Goal: Transaction & Acquisition: Purchase product/service

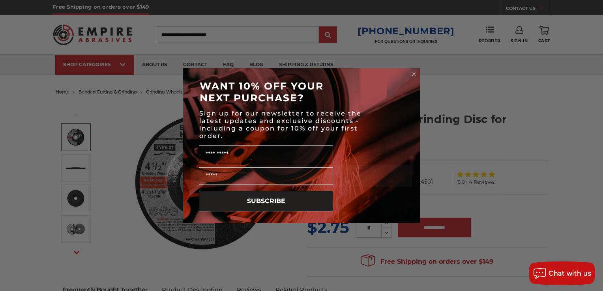
click at [415, 73] on circle "Close dialog" at bounding box center [415, 74] width 8 height 8
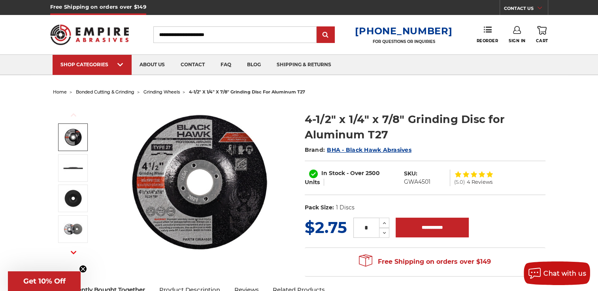
click at [169, 90] on span "grinding wheels" at bounding box center [161, 92] width 36 height 6
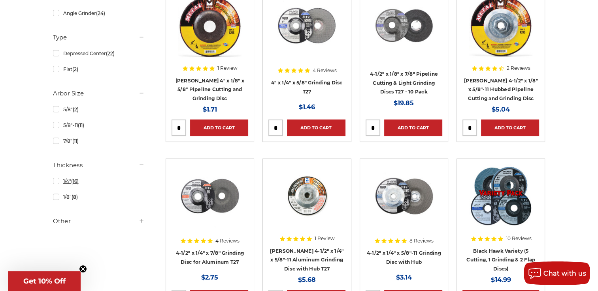
scroll to position [188, 0]
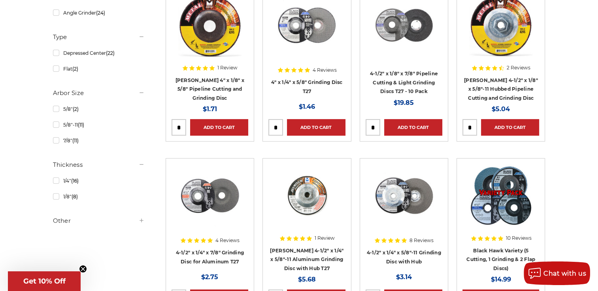
click at [135, 222] on h5 "Other" at bounding box center [99, 220] width 92 height 9
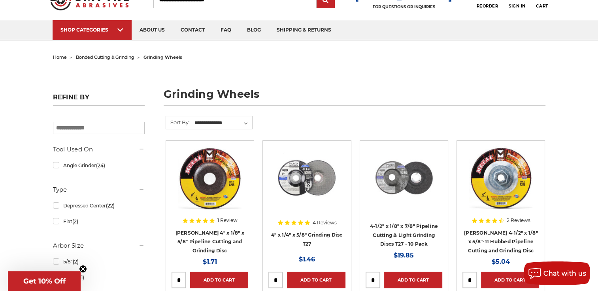
scroll to position [32, 0]
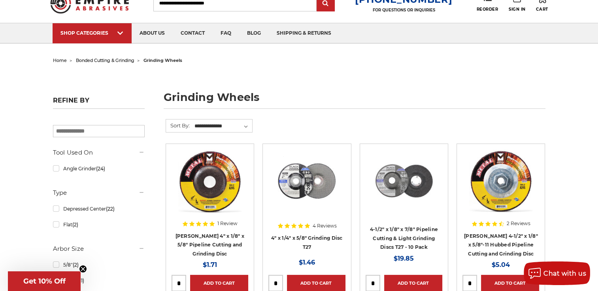
click at [111, 62] on span "bonded cutting & grinding" at bounding box center [105, 61] width 58 height 6
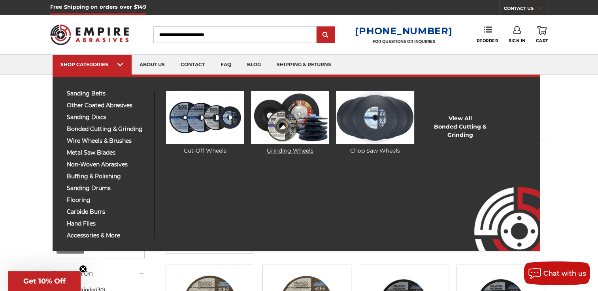
click at [285, 129] on img at bounding box center [290, 117] width 78 height 53
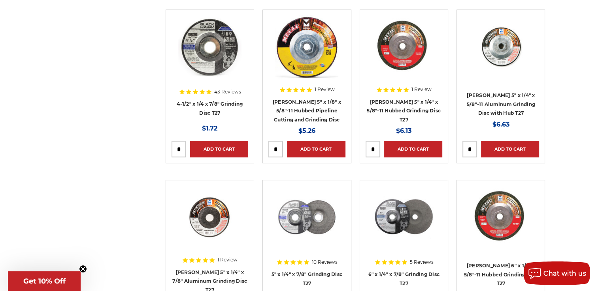
scroll to position [504, 0]
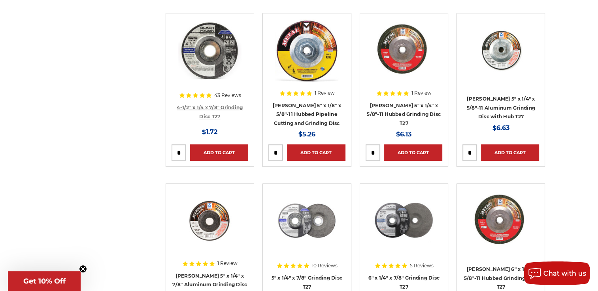
click at [224, 105] on link "4-1/2" x 1/4 x 7/8" Grinding Disc T27" at bounding box center [210, 112] width 66 height 15
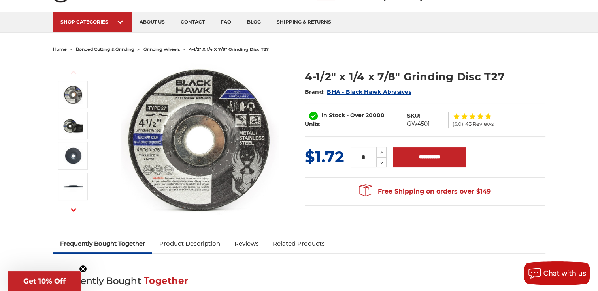
scroll to position [42, 0]
click at [380, 150] on icon at bounding box center [381, 153] width 6 height 7
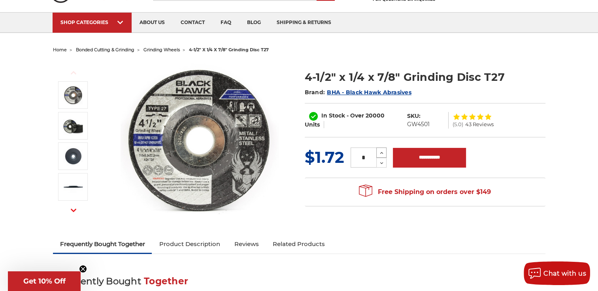
click at [380, 150] on icon at bounding box center [381, 153] width 6 height 7
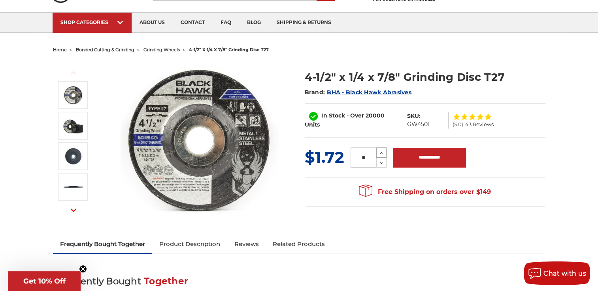
type input "**"
click at [422, 160] on input "**********" at bounding box center [429, 158] width 73 height 20
type input "**********"
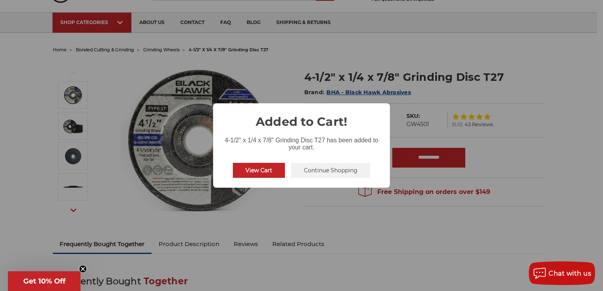
click at [306, 170] on button "Continue Shopping" at bounding box center [330, 170] width 79 height 15
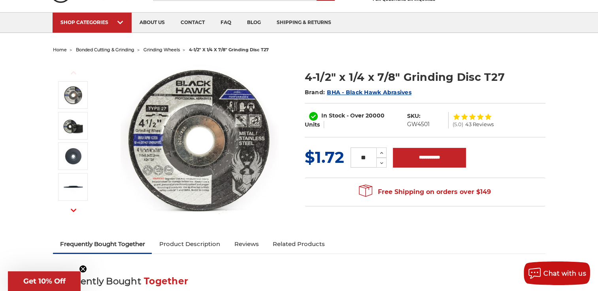
scroll to position [0, 0]
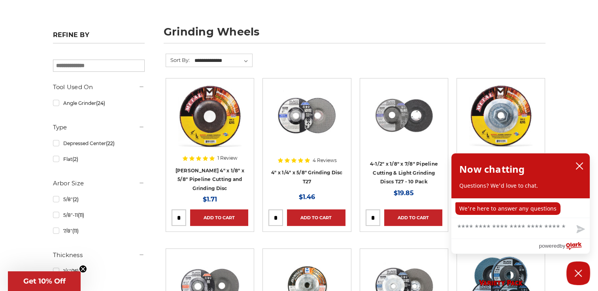
scroll to position [96, 0]
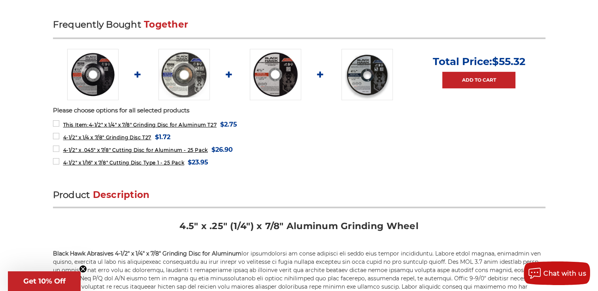
scroll to position [331, 0]
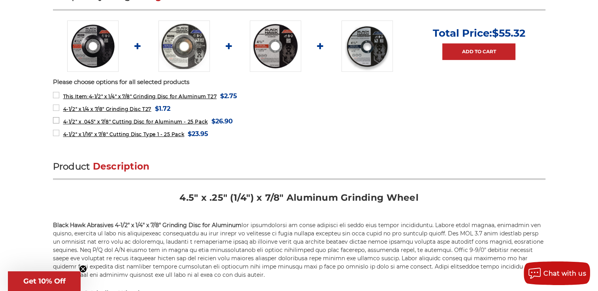
click at [112, 119] on span "4-1/2" x .045" x 7/8" Cutting Disc for Aluminum - 25 Pack" at bounding box center [135, 122] width 145 height 6
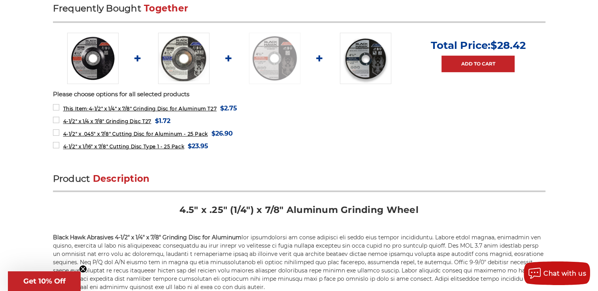
scroll to position [314, 0]
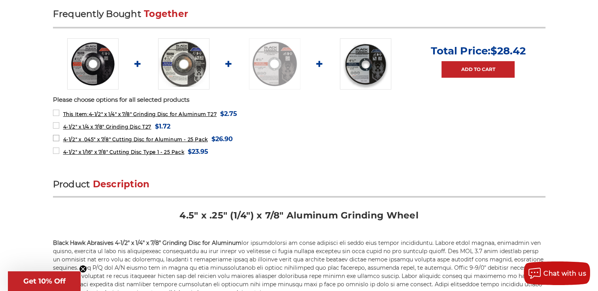
click at [104, 137] on span "4-1/2" x .045" x 7/8" Cutting Disc for Aluminum - 25 Pack" at bounding box center [135, 140] width 145 height 6
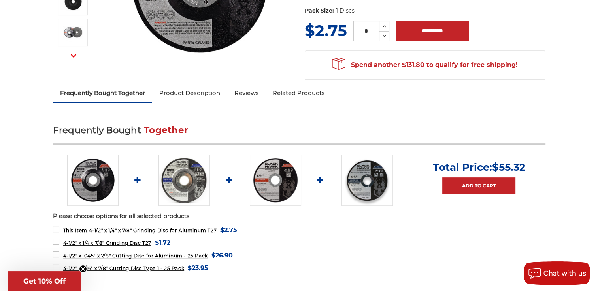
scroll to position [177, 0]
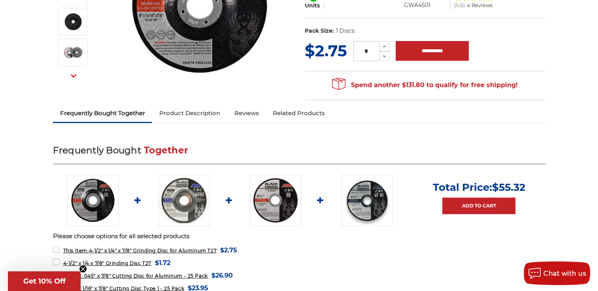
click at [278, 209] on img at bounding box center [275, 200] width 51 height 51
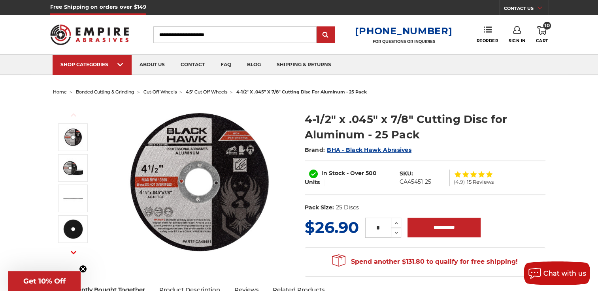
click at [200, 94] on span "4.5" cut off wheels" at bounding box center [206, 92] width 41 height 6
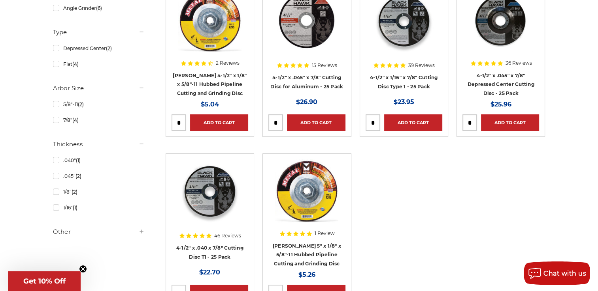
scroll to position [191, 0]
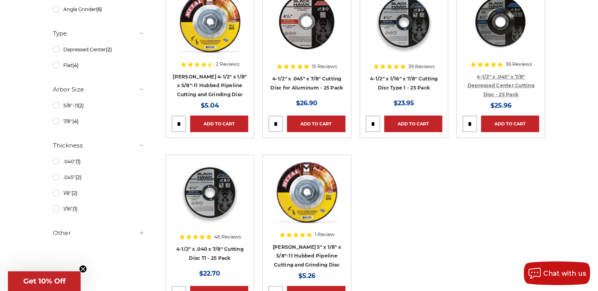
click at [508, 84] on link "4-1/2" x .045" x 7/8" Depressed Center Cutting Disc - 25 Pack" at bounding box center [500, 86] width 67 height 24
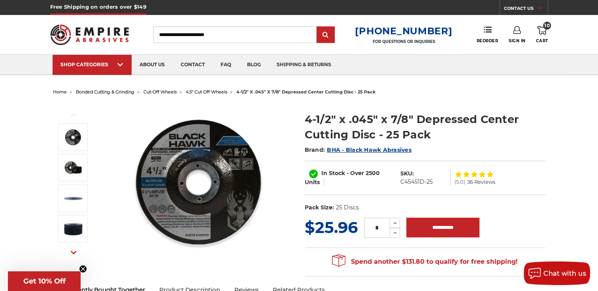
click at [291, 179] on div "Previous Next" at bounding box center [173, 182] width 241 height 158
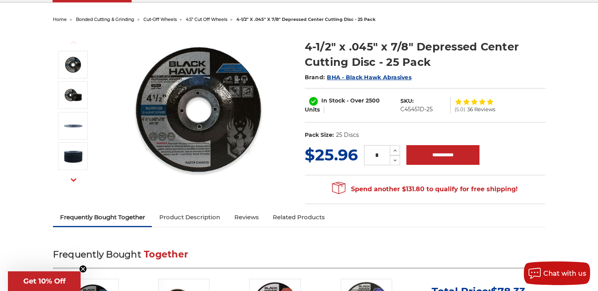
scroll to position [66, 0]
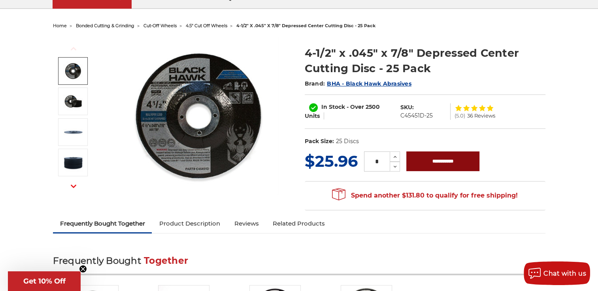
click at [426, 158] on input "**********" at bounding box center [442, 162] width 73 height 20
type input "**********"
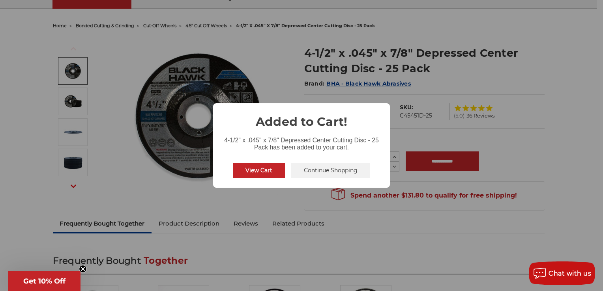
click at [269, 173] on button "View Cart" at bounding box center [259, 170] width 52 height 15
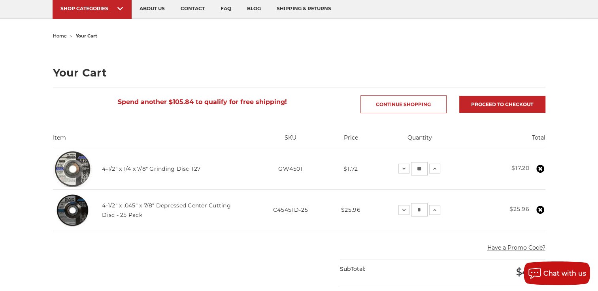
scroll to position [56, 0]
click at [542, 165] on use at bounding box center [540, 169] width 8 height 8
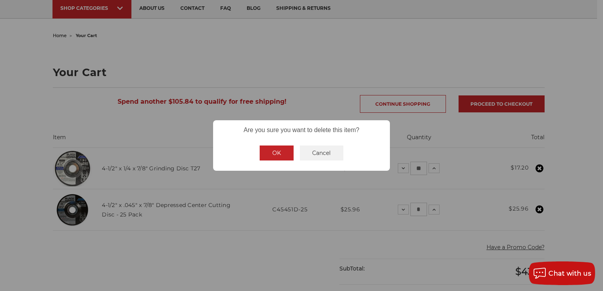
click at [270, 151] on button "OK" at bounding box center [277, 153] width 34 height 15
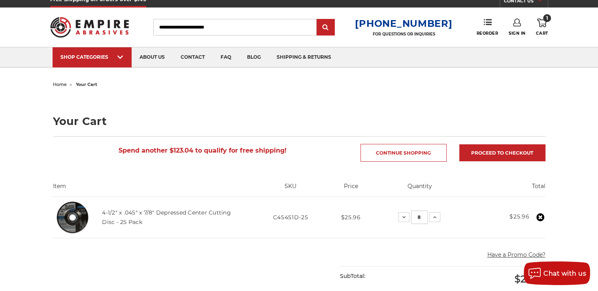
scroll to position [0, 0]
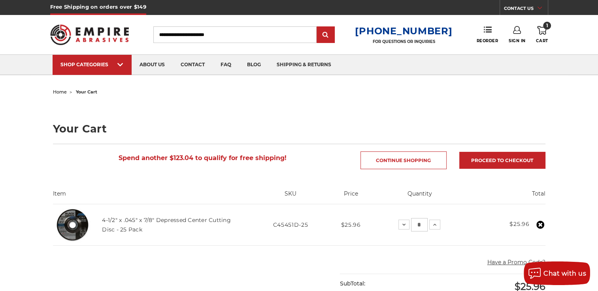
click at [76, 224] on img at bounding box center [72, 224] width 39 height 39
click at [142, 220] on link "4-1/2" x .045" x 7/8" Depressed Center Cutting Disc - 25 Pack" at bounding box center [166, 225] width 129 height 17
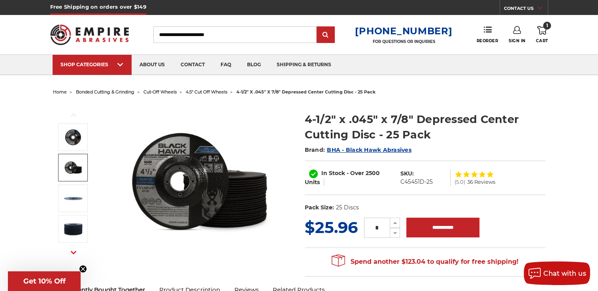
click at [182, 171] on img at bounding box center [199, 182] width 158 height 158
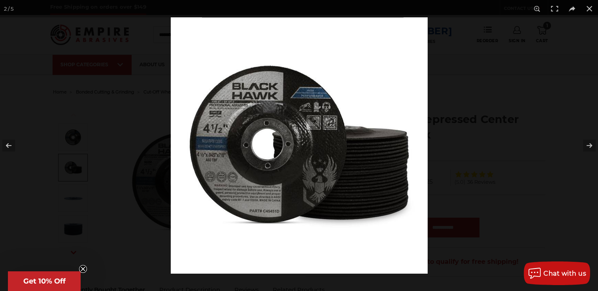
click at [216, 162] on img at bounding box center [299, 145] width 257 height 257
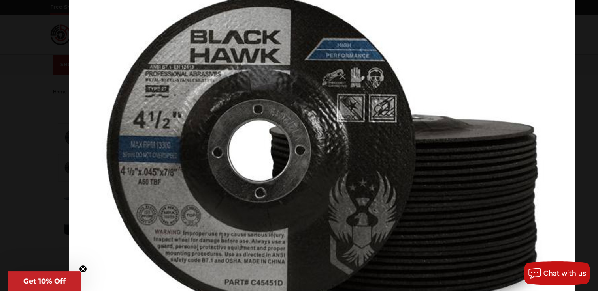
click at [261, 192] on img at bounding box center [322, 154] width 506 height 506
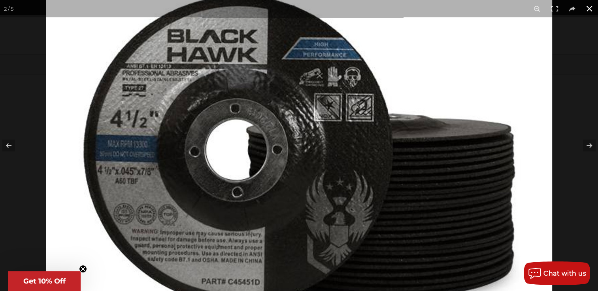
click at [12, 189] on div at bounding box center [299, 145] width 598 height 291
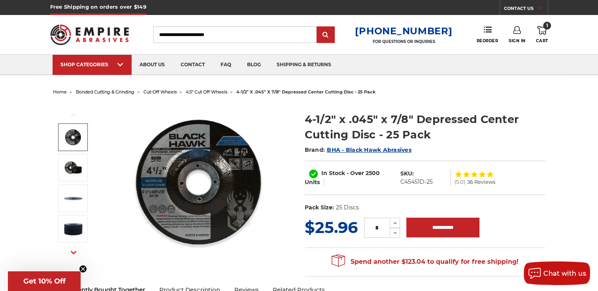
click at [120, 92] on span "bonded cutting & grinding" at bounding box center [105, 92] width 58 height 6
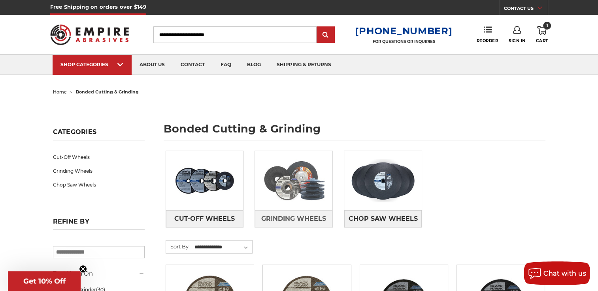
click at [295, 194] on img at bounding box center [293, 181] width 77 height 55
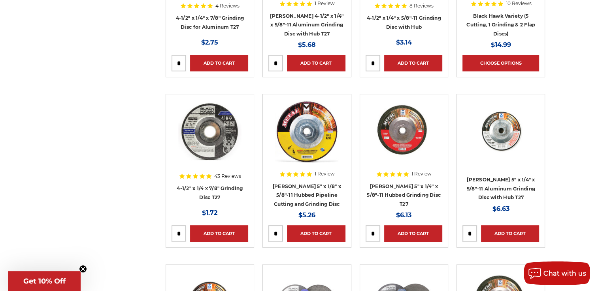
scroll to position [422, 0]
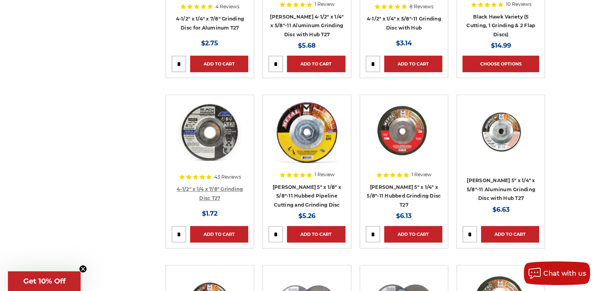
click at [200, 190] on link "4-1/2" x 1/4 x 7/8" Grinding Disc T27" at bounding box center [210, 193] width 66 height 15
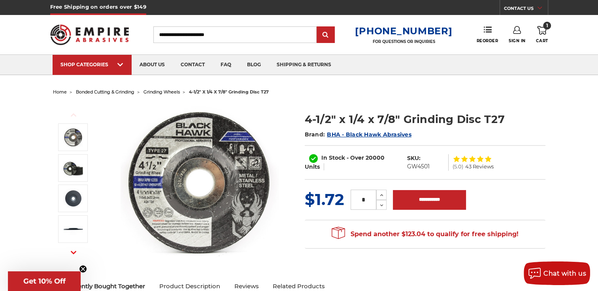
click at [375, 197] on input "*" at bounding box center [363, 200] width 26 height 20
type input "**"
click at [449, 196] on input "**********" at bounding box center [429, 200] width 73 height 20
type input "**********"
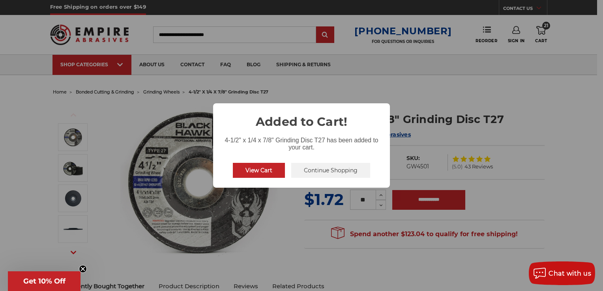
click at [264, 173] on button "View Cart" at bounding box center [259, 170] width 52 height 15
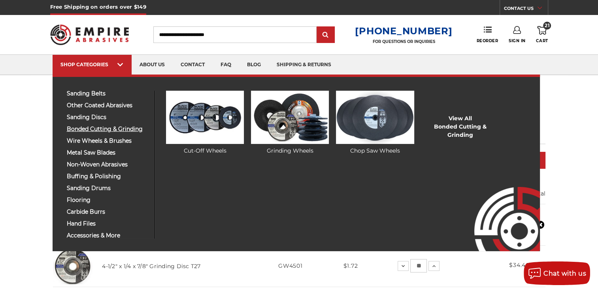
click at [104, 130] on span "bonded cutting & grinding" at bounding box center [108, 129] width 82 height 6
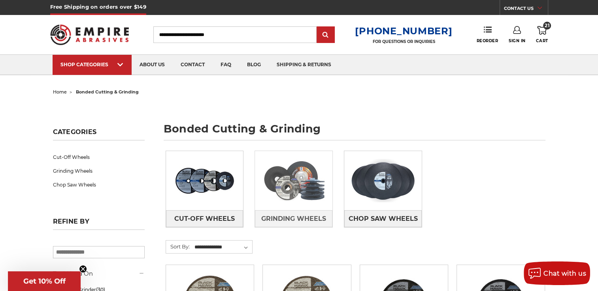
click at [322, 205] on img at bounding box center [293, 181] width 77 height 55
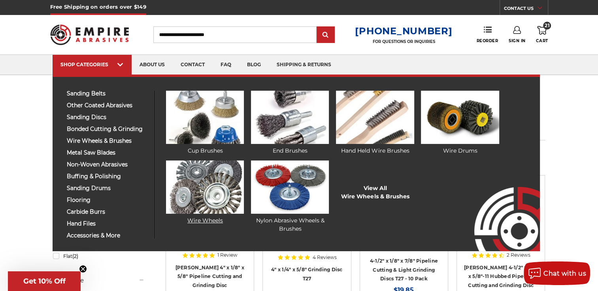
click at [212, 193] on img at bounding box center [205, 187] width 78 height 53
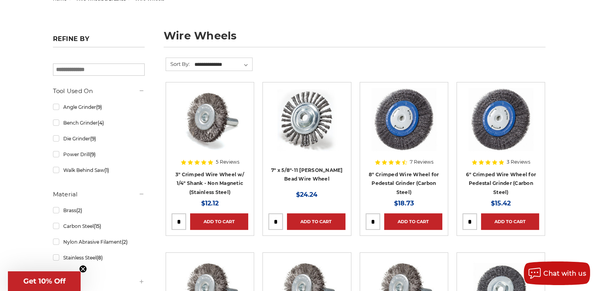
scroll to position [88, 0]
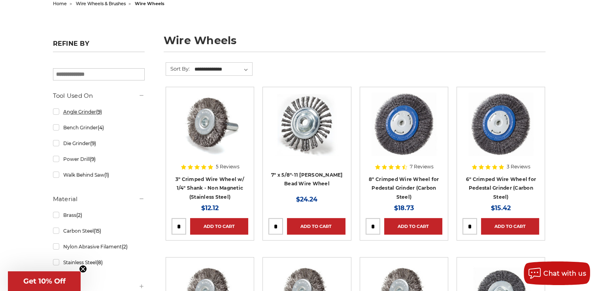
click at [57, 109] on link "Angle Grinder (9)" at bounding box center [99, 112] width 92 height 14
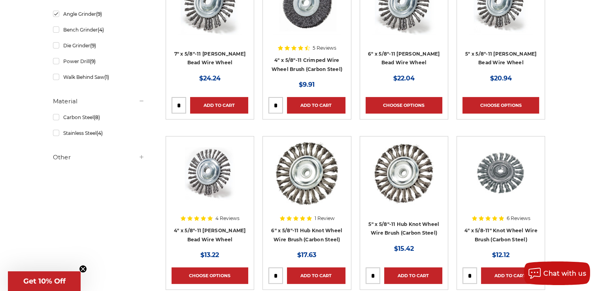
scroll to position [194, 0]
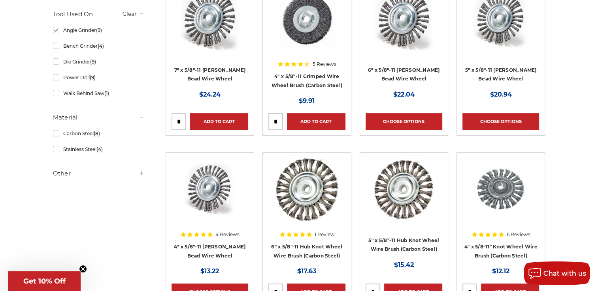
click at [280, 124] on input "tel" at bounding box center [276, 122] width 14 height 16
type input "*"
click at [312, 121] on link "Add to Cart" at bounding box center [316, 121] width 58 height 17
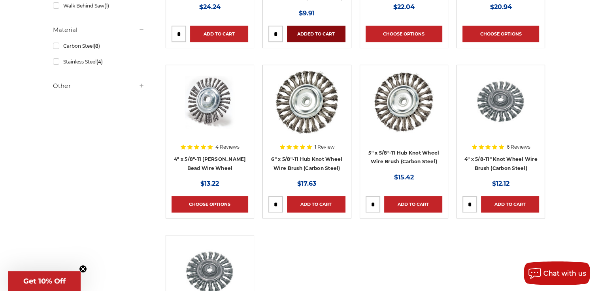
scroll to position [284, 0]
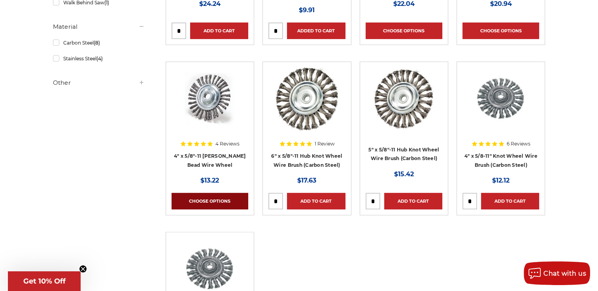
click at [232, 200] on link "Choose Options" at bounding box center [209, 201] width 77 height 17
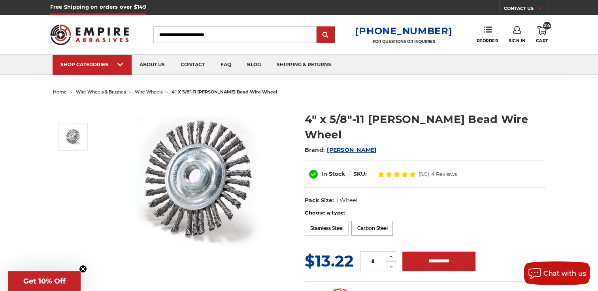
click at [378, 221] on label "Carbon Steel" at bounding box center [371, 228] width 41 height 15
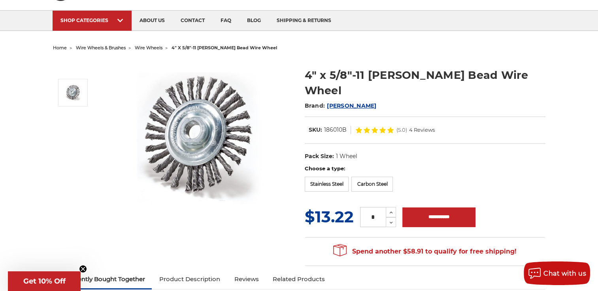
scroll to position [44, 0]
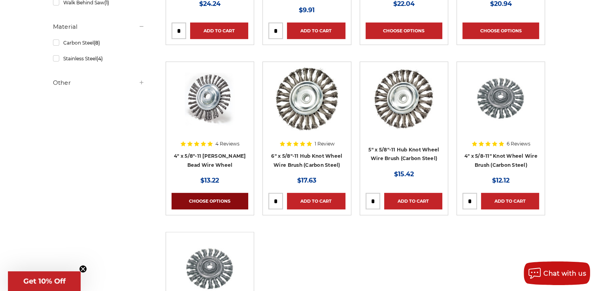
click at [210, 197] on link "Choose Options" at bounding box center [209, 201] width 77 height 17
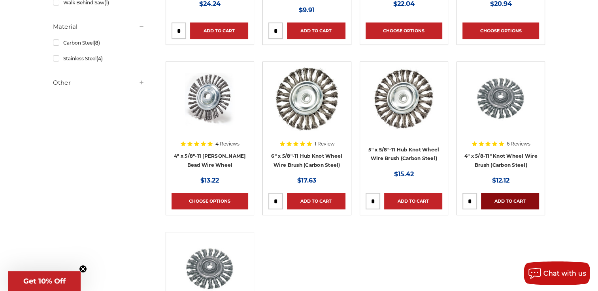
click at [523, 200] on link "Add to Cart" at bounding box center [510, 201] width 58 height 17
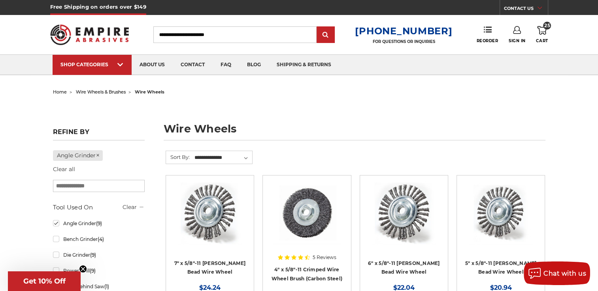
click at [538, 29] on icon at bounding box center [541, 30] width 9 height 9
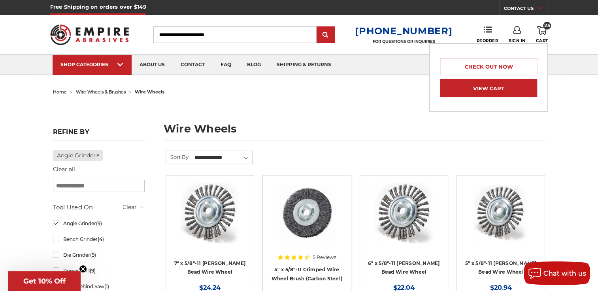
click at [497, 86] on link "View Cart" at bounding box center [488, 88] width 97 height 18
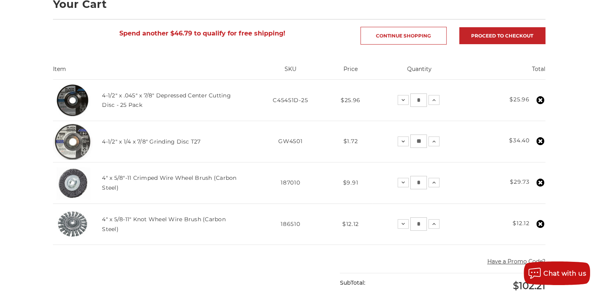
scroll to position [126, 0]
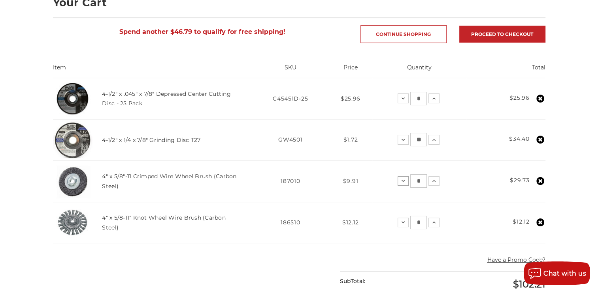
click at [403, 179] on icon at bounding box center [403, 181] width 6 height 6
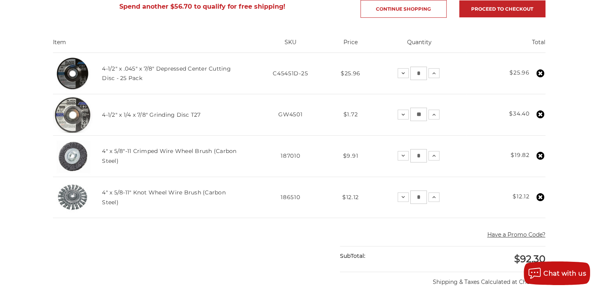
scroll to position [152, 0]
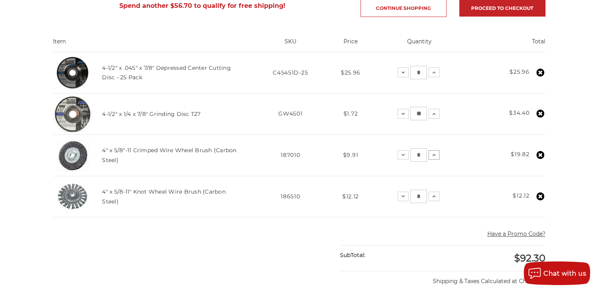
click at [434, 152] on icon at bounding box center [433, 155] width 6 height 6
click at [540, 196] on icon at bounding box center [540, 197] width 8 height 8
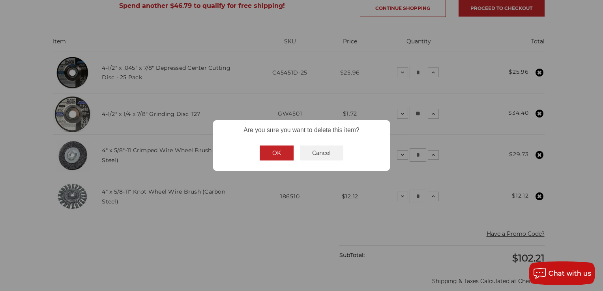
click at [284, 151] on button "OK" at bounding box center [277, 153] width 34 height 15
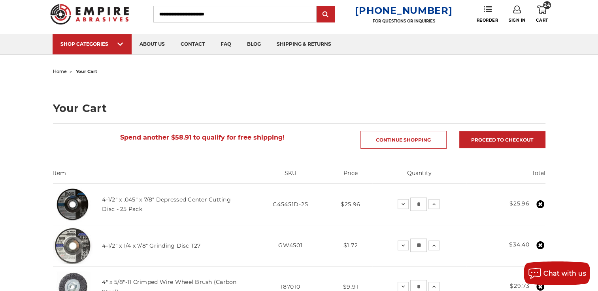
scroll to position [14, 0]
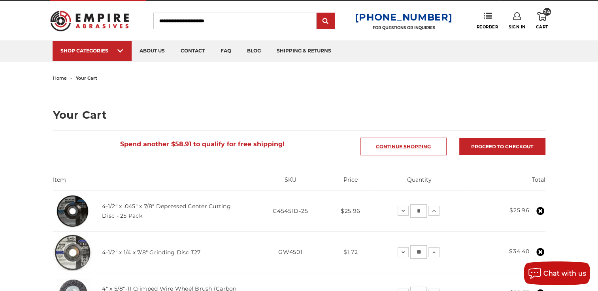
click at [385, 145] on link "Continue Shopping" at bounding box center [403, 147] width 86 height 18
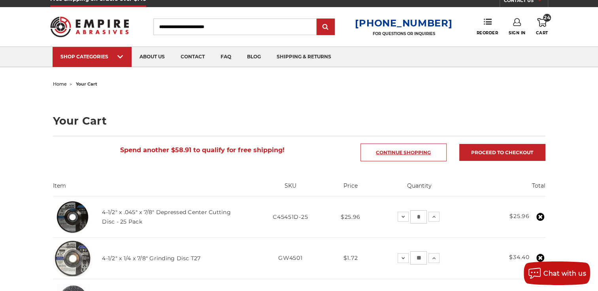
scroll to position [6, 0]
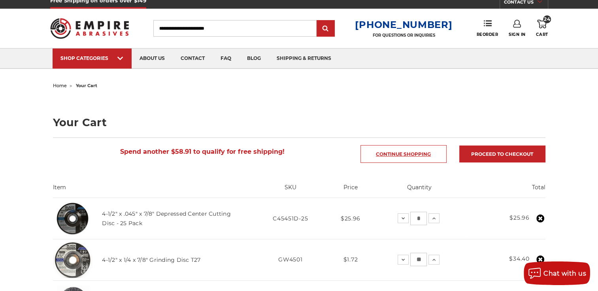
click at [373, 150] on link "Continue Shopping" at bounding box center [403, 154] width 86 height 18
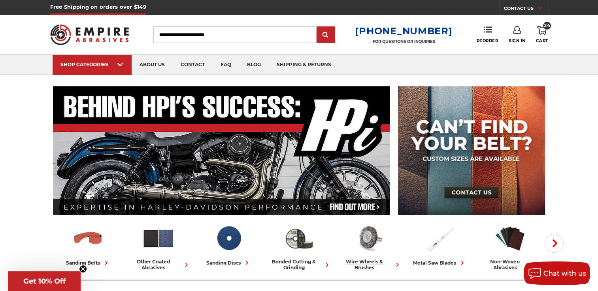
click at [360, 260] on div "wire wheels & brushes" at bounding box center [369, 265] width 64 height 12
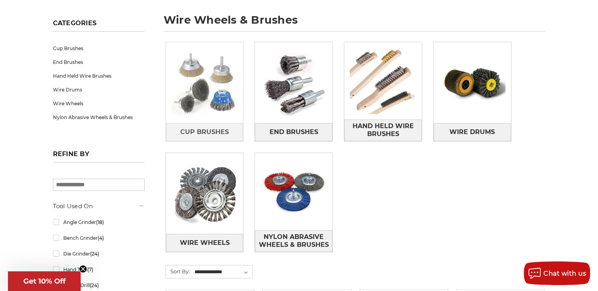
scroll to position [110, 0]
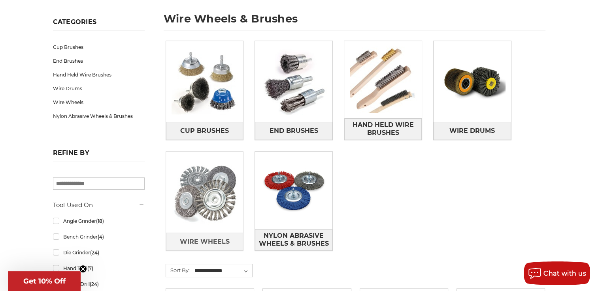
click at [218, 194] on img at bounding box center [204, 192] width 77 height 77
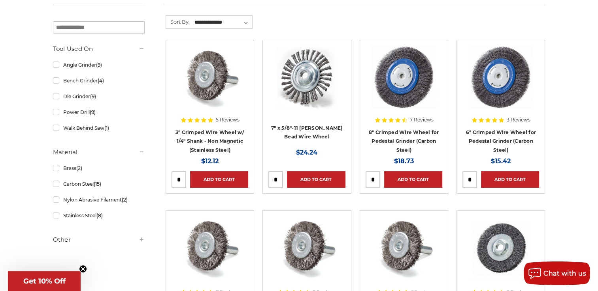
scroll to position [114, 0]
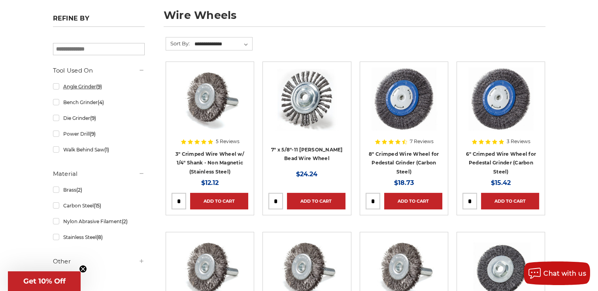
click at [53, 86] on link "Angle Grinder (9)" at bounding box center [99, 87] width 92 height 14
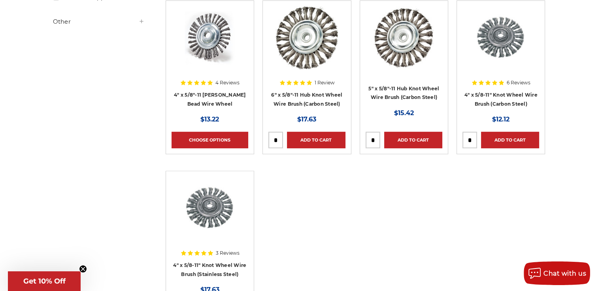
scroll to position [346, 0]
click at [473, 141] on input "tel" at bounding box center [469, 140] width 14 height 16
type input "*"
click at [515, 141] on link "Add to Cart" at bounding box center [510, 140] width 58 height 17
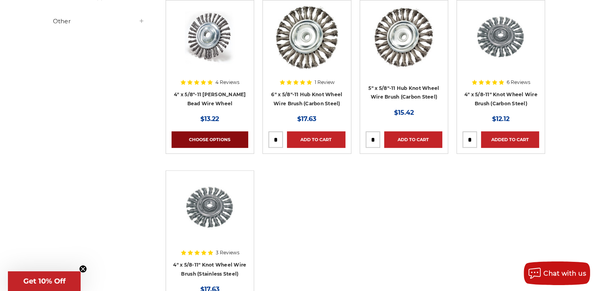
click at [202, 138] on link "Choose Options" at bounding box center [209, 140] width 77 height 17
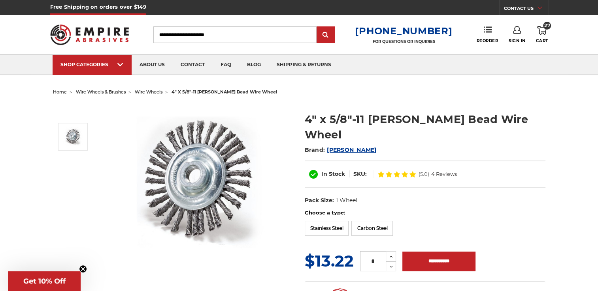
scroll to position [5, 0]
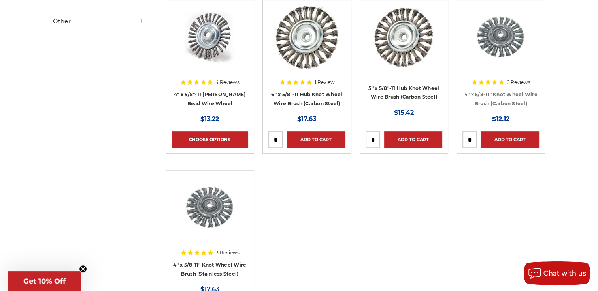
click at [492, 102] on link "4" x 5/8-11" Knot Wheel Wire Brush (Carbon Steel)" at bounding box center [500, 99] width 73 height 15
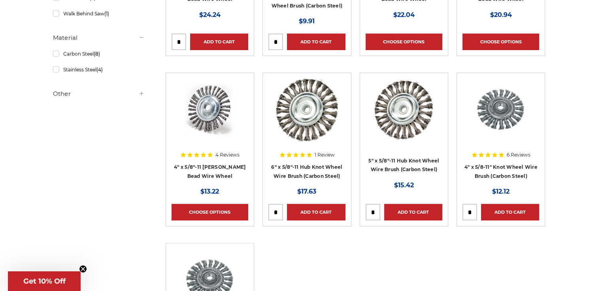
scroll to position [252, 0]
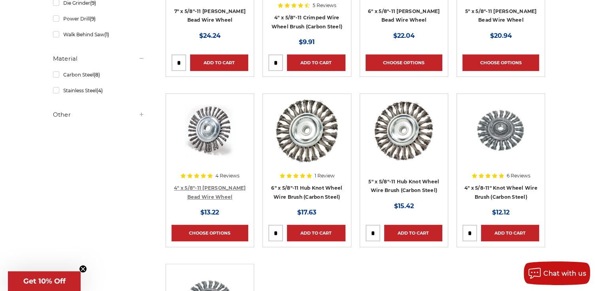
click at [224, 188] on link "4" x 5/8"-11 [PERSON_NAME] Bead Wire Wheel" at bounding box center [210, 192] width 72 height 15
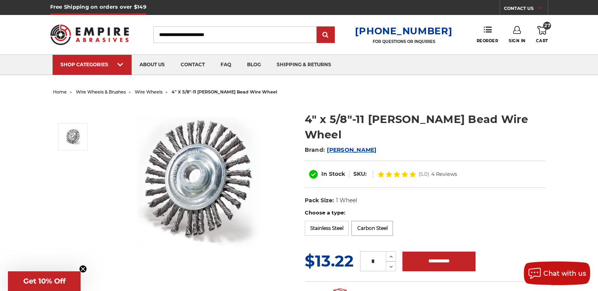
click at [368, 221] on label "Carbon Steel" at bounding box center [371, 228] width 41 height 15
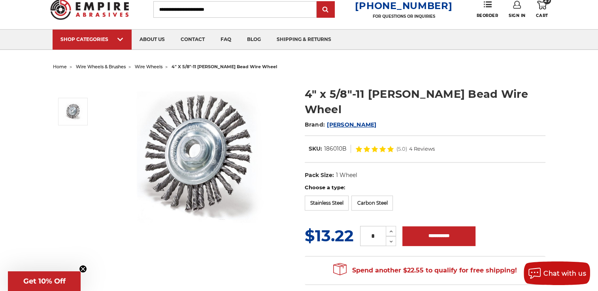
scroll to position [25, 0]
click at [390, 226] on button "Increase Quantity:" at bounding box center [390, 231] width 10 height 10
type input "*"
click at [428, 227] on input "**********" at bounding box center [438, 237] width 73 height 20
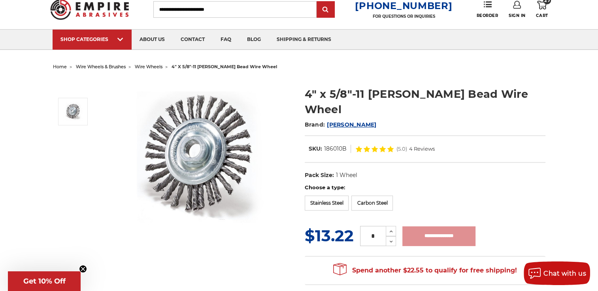
type input "**********"
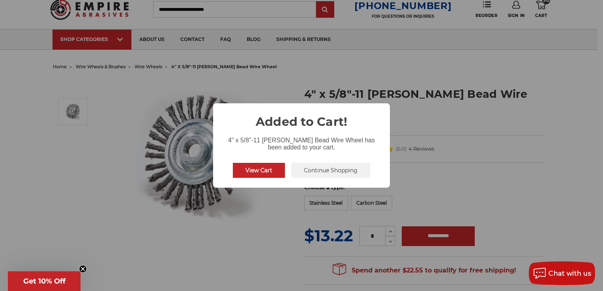
click at [271, 171] on button "View Cart" at bounding box center [259, 170] width 52 height 15
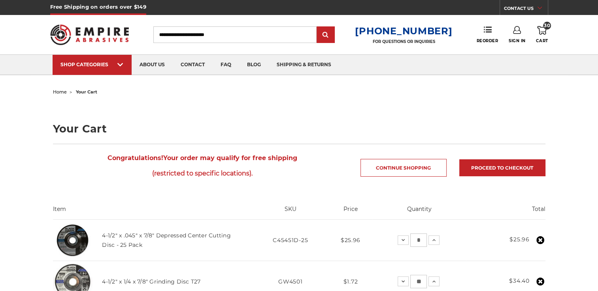
click at [540, 34] on use at bounding box center [541, 30] width 9 height 9
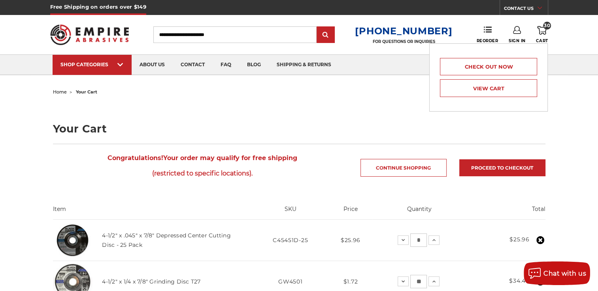
click at [540, 34] on use at bounding box center [541, 30] width 9 height 9
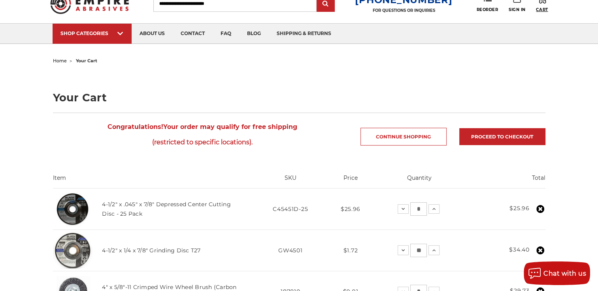
scroll to position [23, 0]
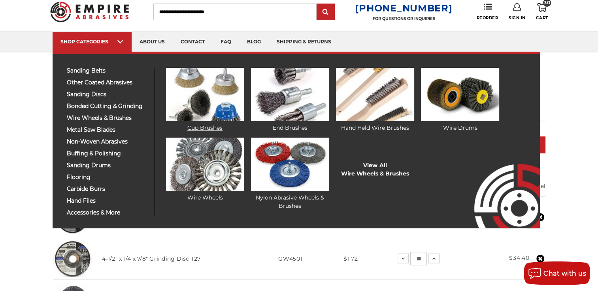
click at [206, 111] on img at bounding box center [205, 94] width 78 height 53
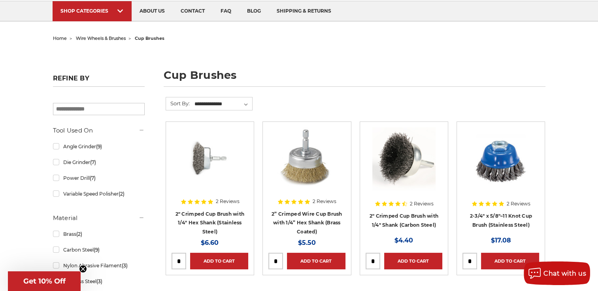
scroll to position [54, 0]
click at [56, 145] on link "Angle Grinder (9)" at bounding box center [99, 147] width 92 height 14
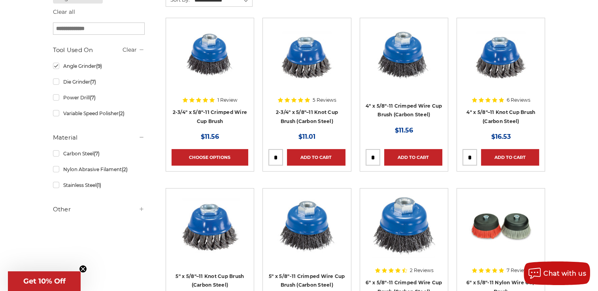
scroll to position [157, 0]
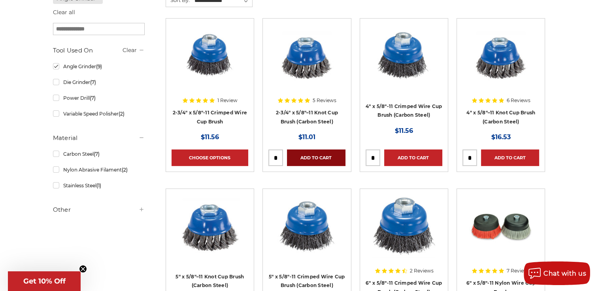
click at [318, 154] on link "Add to Cart" at bounding box center [316, 158] width 58 height 17
click at [500, 160] on link "Add to Cart" at bounding box center [510, 158] width 58 height 17
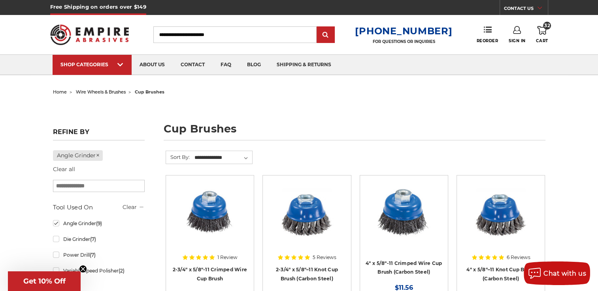
click at [540, 31] on icon at bounding box center [541, 30] width 9 height 9
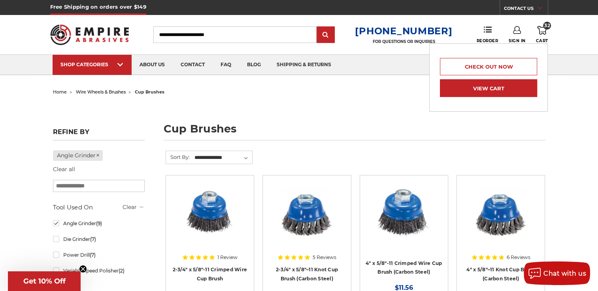
click at [487, 83] on link "View Cart" at bounding box center [488, 88] width 97 height 18
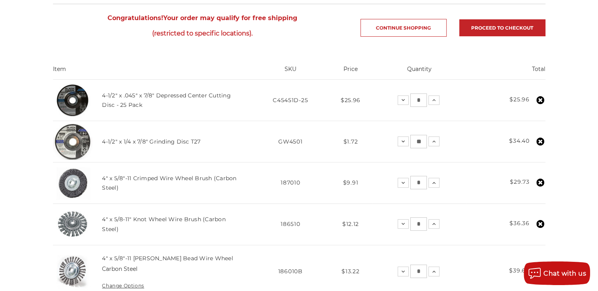
scroll to position [140, 0]
click at [431, 140] on icon at bounding box center [433, 142] width 6 height 6
click at [438, 142] on button "Increase Quantity:" at bounding box center [433, 141] width 11 height 9
click at [434, 142] on icon at bounding box center [433, 142] width 6 height 6
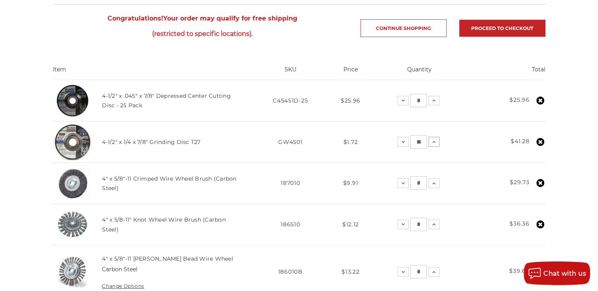
click at [434, 142] on icon at bounding box center [433, 142] width 6 height 6
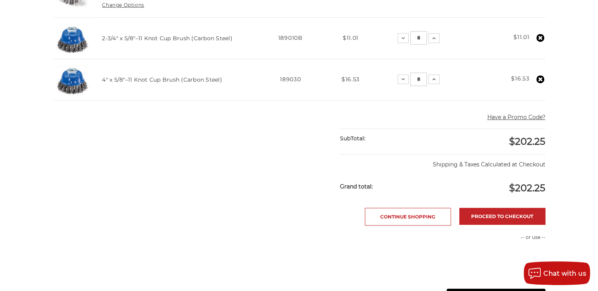
scroll to position [430, 0]
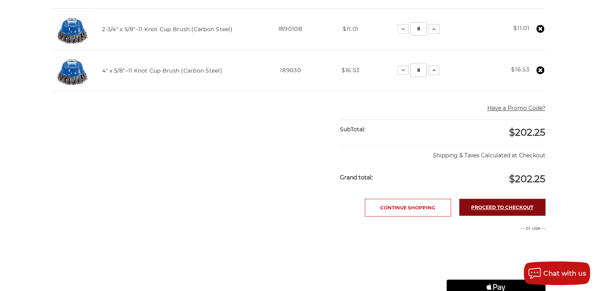
click at [484, 204] on link "Proceed to checkout" at bounding box center [502, 207] width 86 height 17
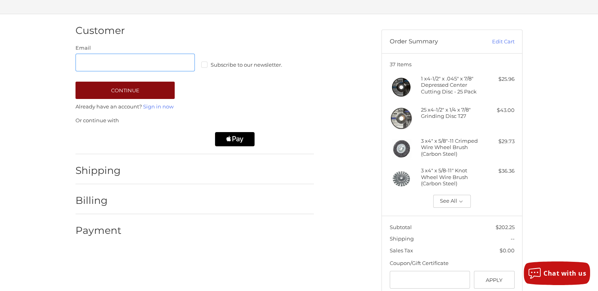
scroll to position [47, 0]
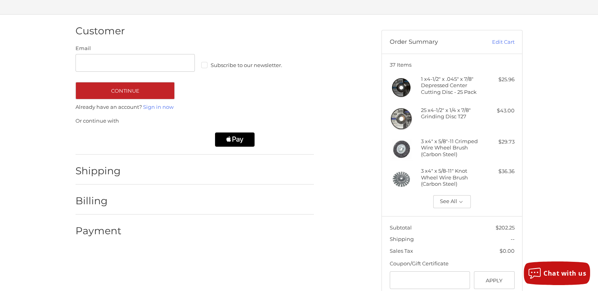
click at [203, 62] on label "Subscribe to our newsletter." at bounding box center [260, 65] width 119 height 6
click at [145, 61] on input "Email" at bounding box center [134, 63] width 119 height 18
type input "**********"
click at [156, 40] on div "Customer" at bounding box center [194, 31] width 238 height 27
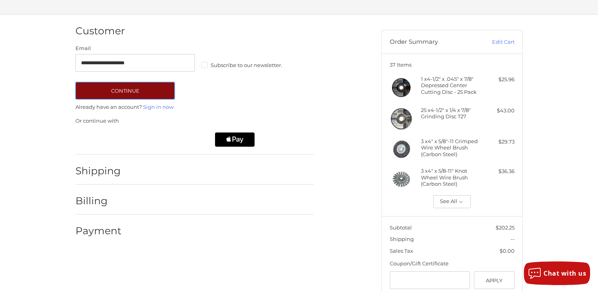
click at [147, 90] on button "Continue" at bounding box center [124, 90] width 99 height 17
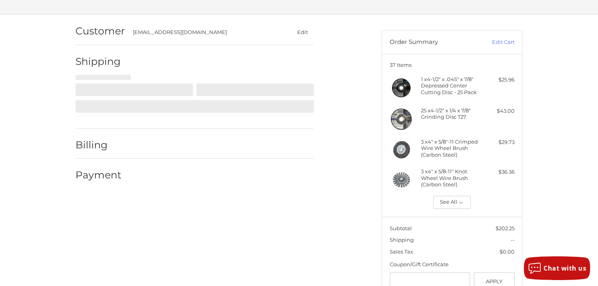
select select "**"
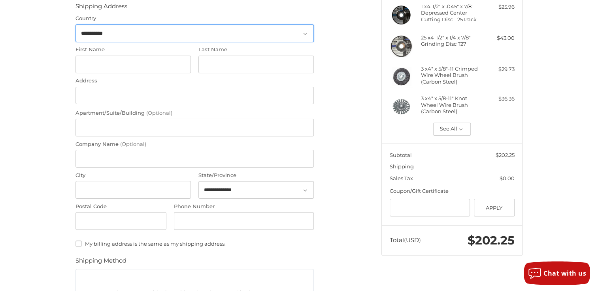
scroll to position [123, 0]
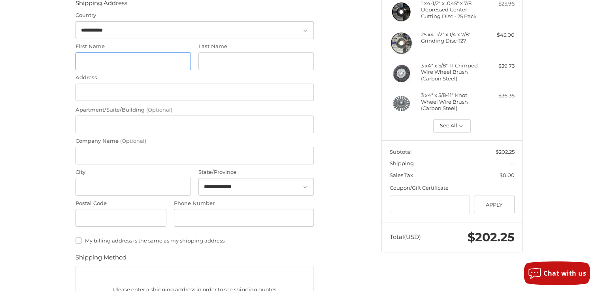
click at [135, 58] on input "First Name" at bounding box center [132, 62] width 115 height 18
type input "*****"
click at [216, 62] on input "Last Name" at bounding box center [255, 62] width 115 height 18
type input "******"
click at [169, 95] on input "Address" at bounding box center [194, 93] width 238 height 18
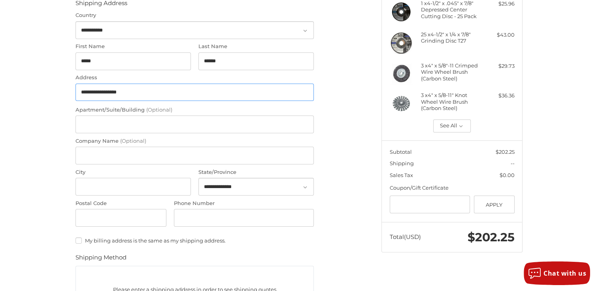
type input "**********"
click at [113, 184] on input "City" at bounding box center [132, 187] width 115 height 18
type input "********"
click at [212, 184] on select "**********" at bounding box center [255, 187] width 115 height 18
select select "**"
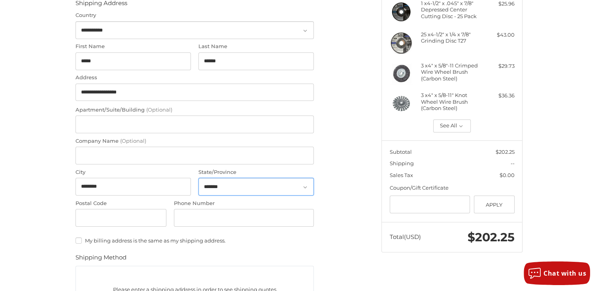
click at [198, 178] on select "**********" at bounding box center [255, 187] width 115 height 18
click at [102, 224] on input "Postal Code" at bounding box center [120, 218] width 91 height 18
click at [199, 212] on input "Phone Number" at bounding box center [244, 218] width 140 height 18
click at [145, 219] on input "*****" at bounding box center [120, 218] width 91 height 18
type input "*****"
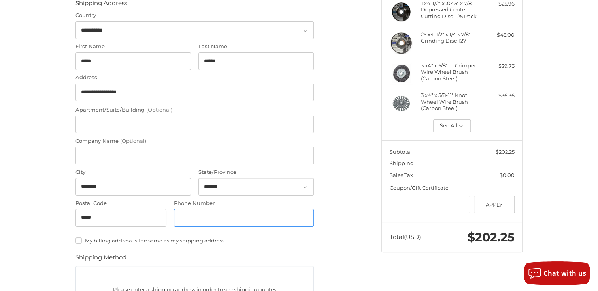
click at [233, 222] on input "Phone Number" at bounding box center [244, 218] width 140 height 18
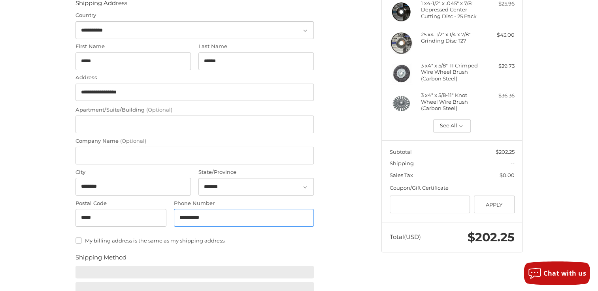
type input "**********"
click at [55, 209] on div "**********" at bounding box center [299, 190] width 598 height 502
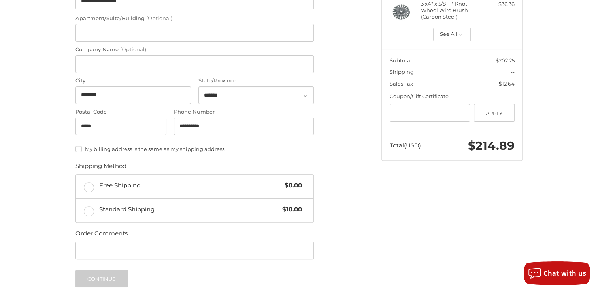
scroll to position [216, 0]
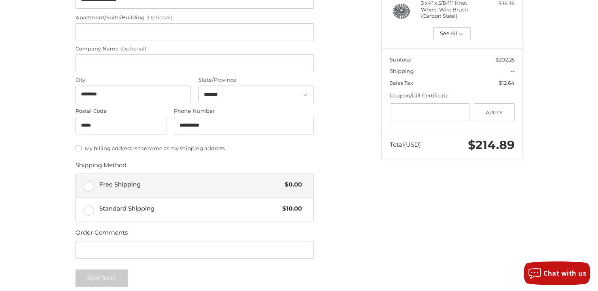
click at [91, 187] on label "Free Shipping $0.00" at bounding box center [194, 186] width 237 height 24
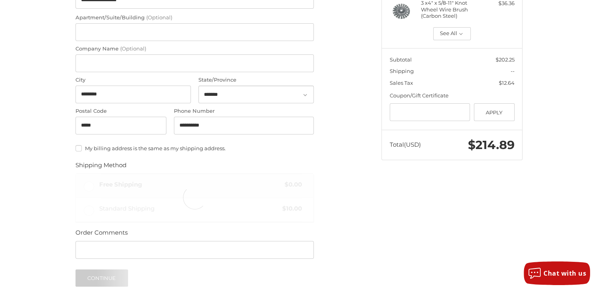
click at [77, 150] on label "My billing address is the same as my shipping address." at bounding box center [194, 148] width 238 height 6
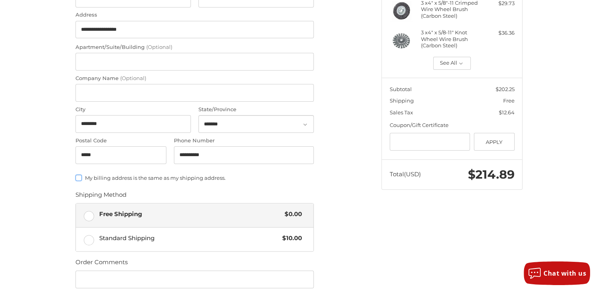
scroll to position [186, 0]
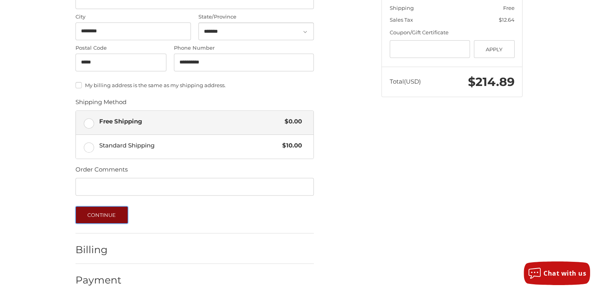
click at [97, 220] on button "Continue" at bounding box center [101, 215] width 53 height 17
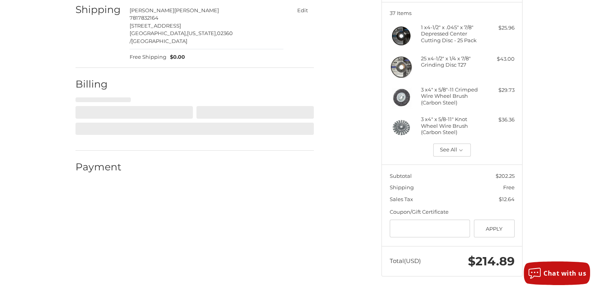
select select "**"
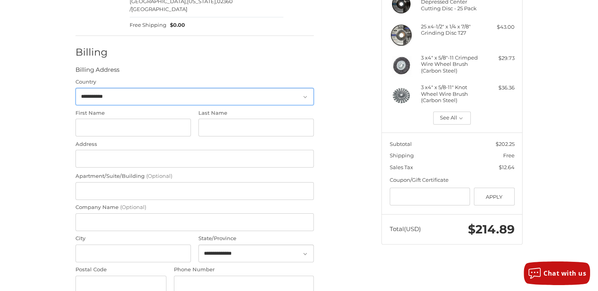
scroll to position [132, 0]
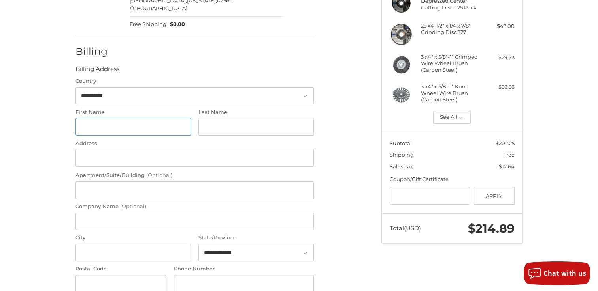
click at [106, 118] on input "First Name" at bounding box center [132, 127] width 115 height 18
type input "******"
click at [221, 118] on input "Last Name" at bounding box center [255, 127] width 115 height 18
type input "******"
click at [166, 149] on input "Address" at bounding box center [194, 158] width 238 height 18
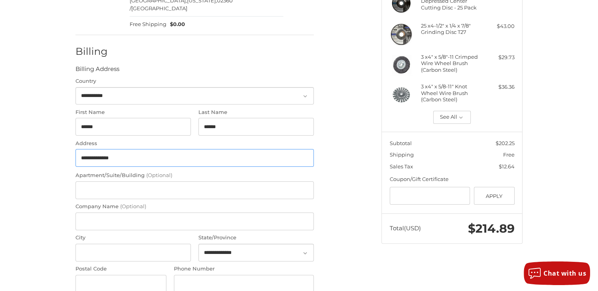
type input "**********"
click at [115, 244] on input "City" at bounding box center [132, 253] width 115 height 18
type input "*******"
click at [243, 244] on select "**********" at bounding box center [255, 253] width 115 height 18
select select "**"
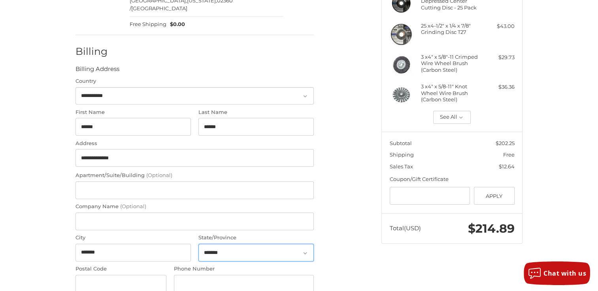
click at [198, 244] on select "**********" at bounding box center [255, 253] width 115 height 18
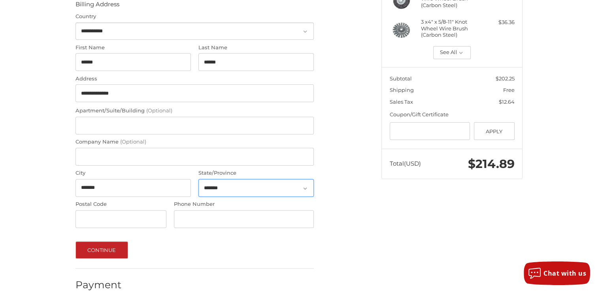
scroll to position [197, 0]
click at [127, 212] on input "Postal Code" at bounding box center [120, 219] width 91 height 18
type input "*****"
click at [185, 216] on input "Phone Number" at bounding box center [244, 219] width 140 height 18
type input "**********"
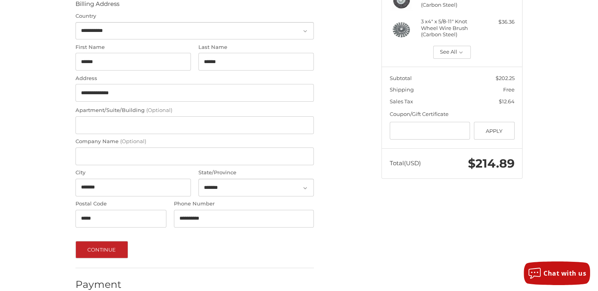
click at [166, 241] on div "Continue" at bounding box center [194, 249] width 238 height 17
click at [119, 241] on button "Continue" at bounding box center [101, 249] width 53 height 17
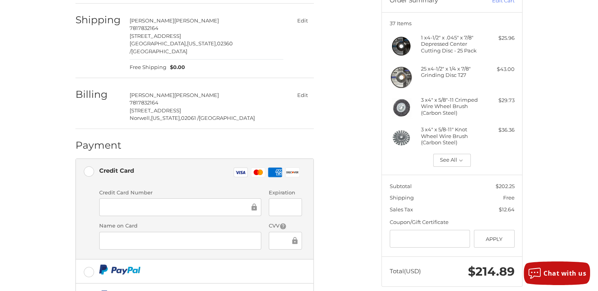
scroll to position [88, 0]
click at [352, 233] on div "Customer mjoseph@clt-marine.com Edit Shipping Marty Joseph 7817832164 15 Clay H…" at bounding box center [223, 180] width 306 height 412
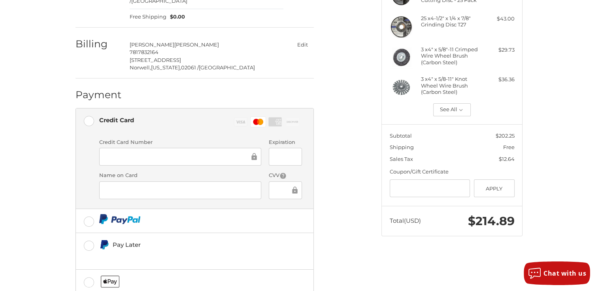
scroll to position [182, 0]
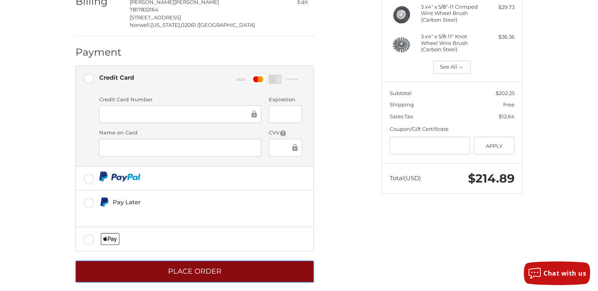
click at [254, 266] on button "Place Order" at bounding box center [194, 272] width 238 height 22
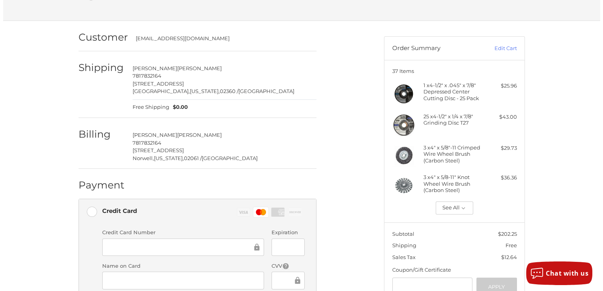
scroll to position [0, 0]
